Goal: Transaction & Acquisition: Subscribe to service/newsletter

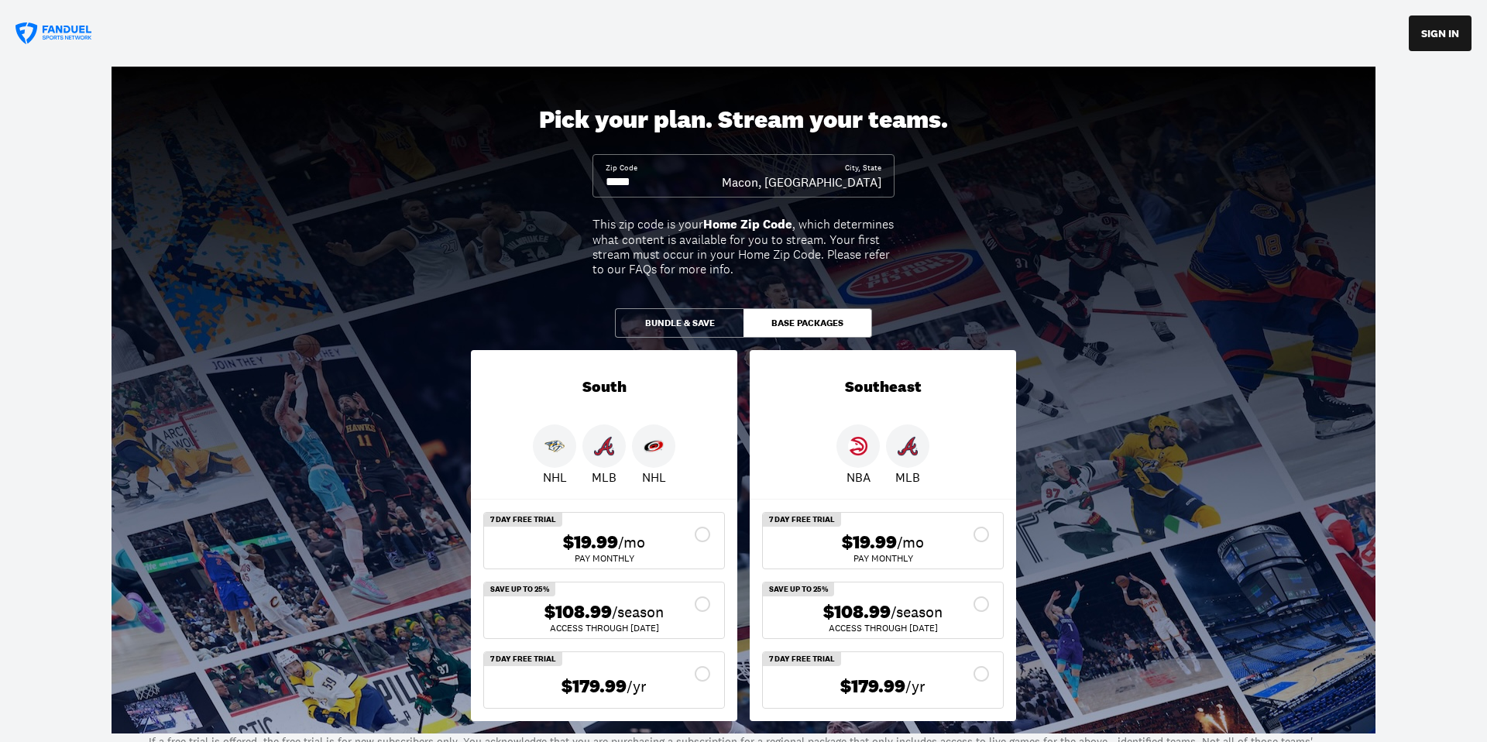
click at [981, 533] on div "$19.99 /mo" at bounding box center [882, 542] width 215 height 22
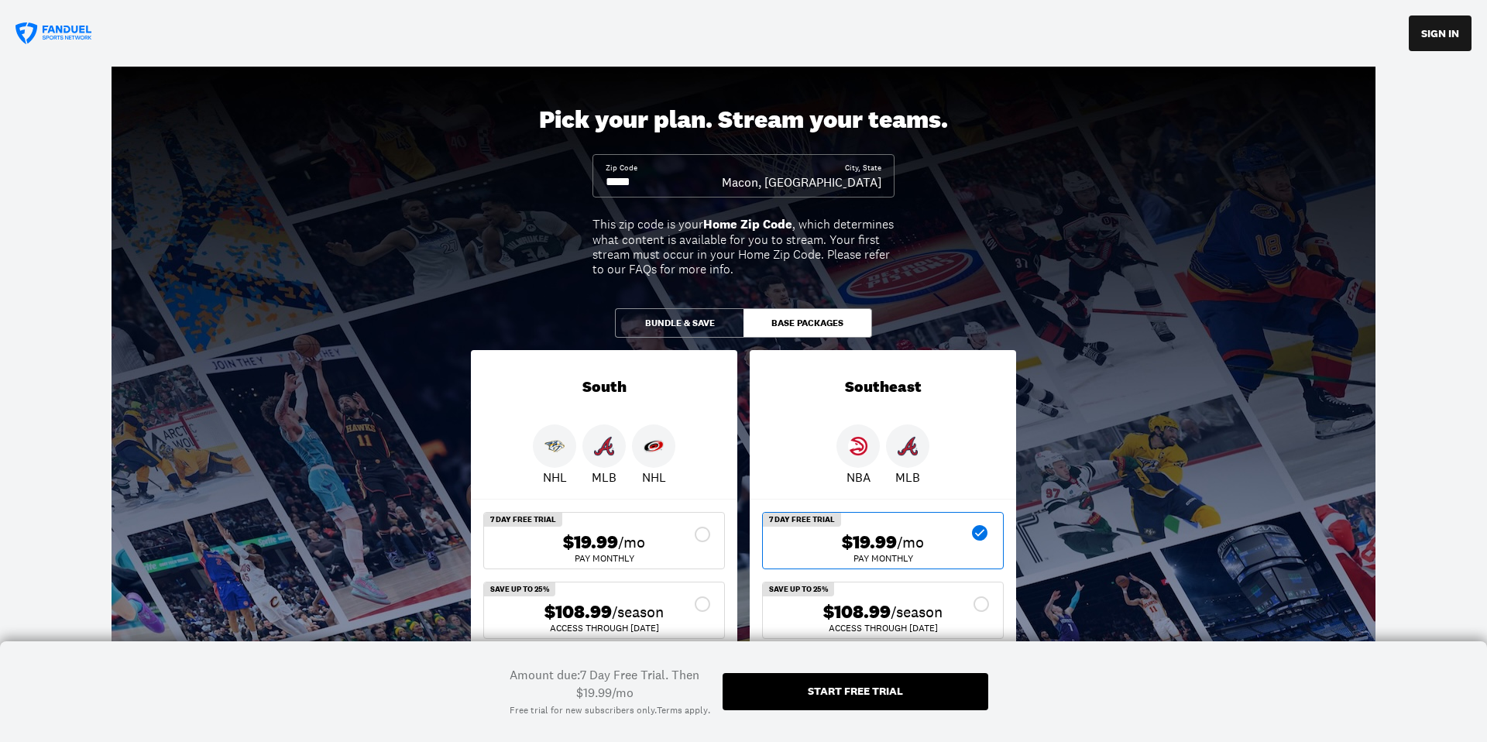
click at [662, 317] on button "Bundle & Save" at bounding box center [679, 322] width 129 height 29
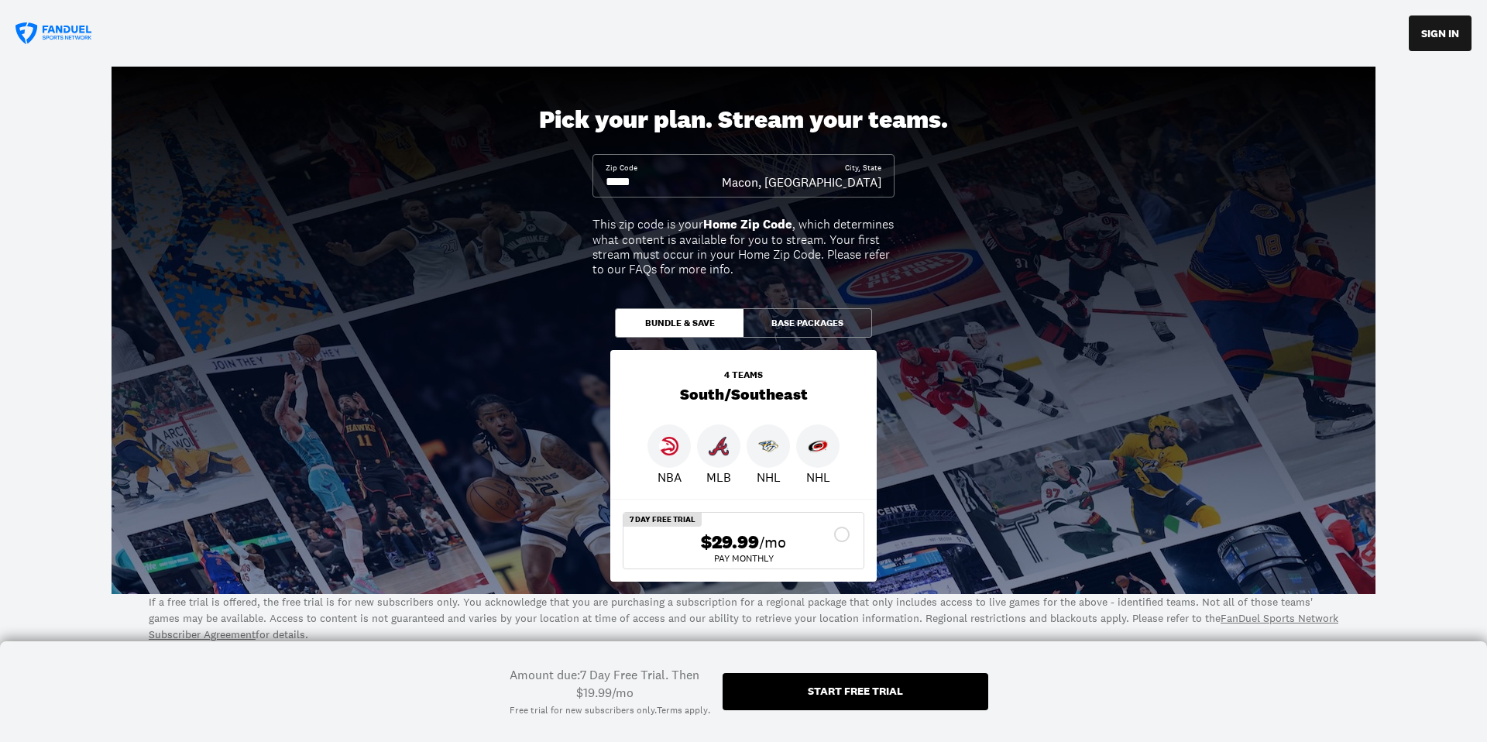
click at [809, 321] on button "Base Packages" at bounding box center [808, 322] width 129 height 29
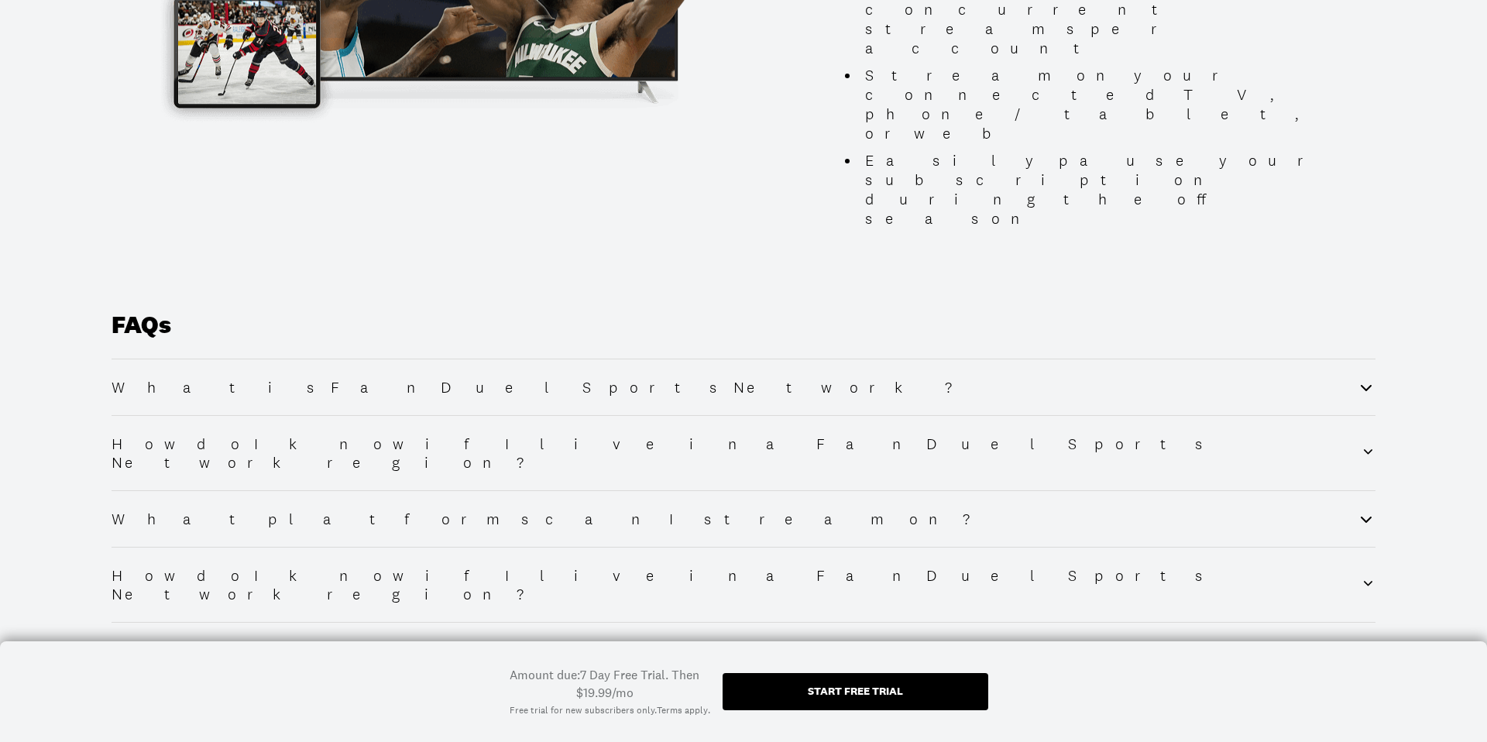
scroll to position [1775, 0]
